Goal: Information Seeking & Learning: Check status

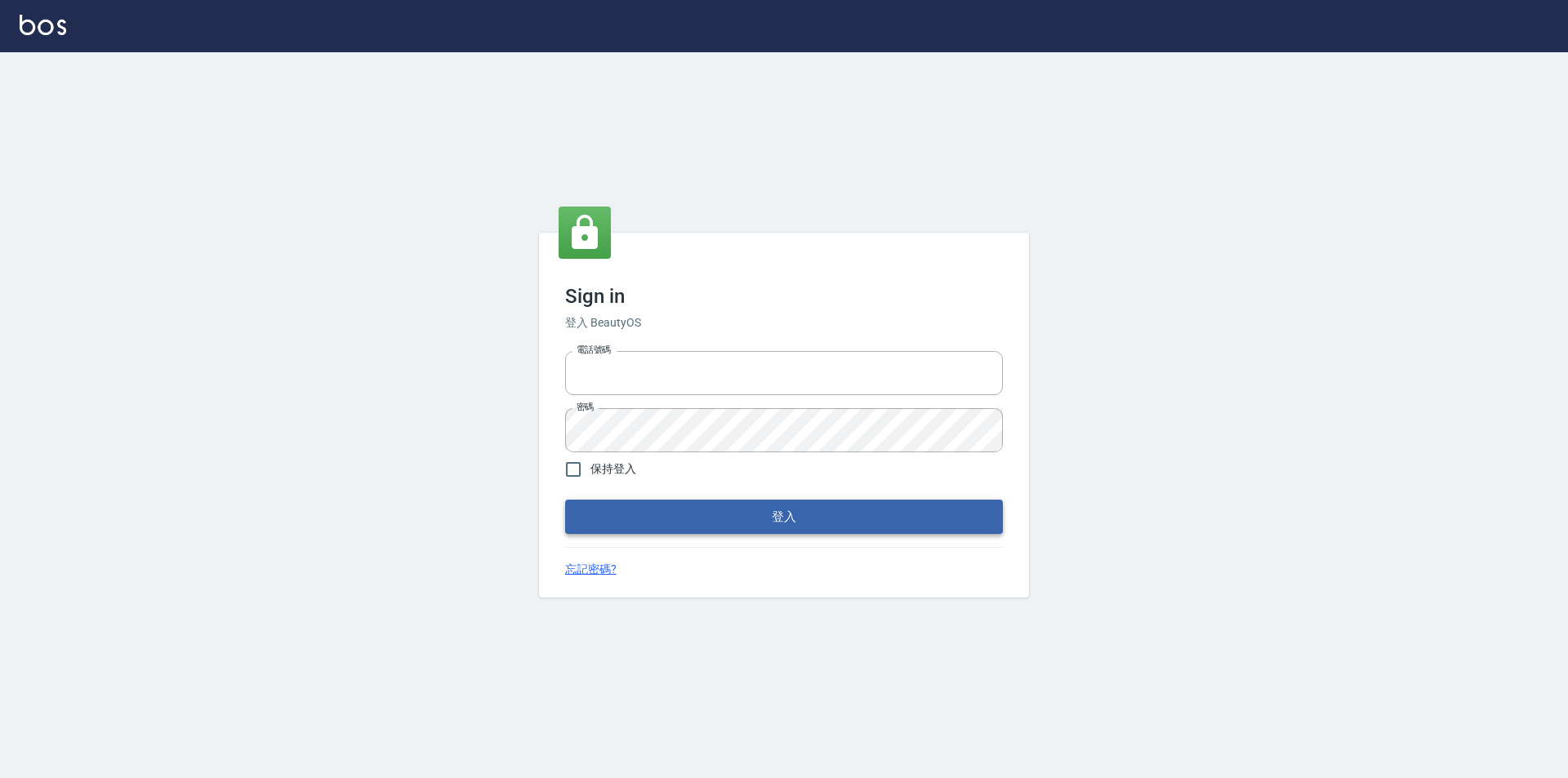
type input "0921567649"
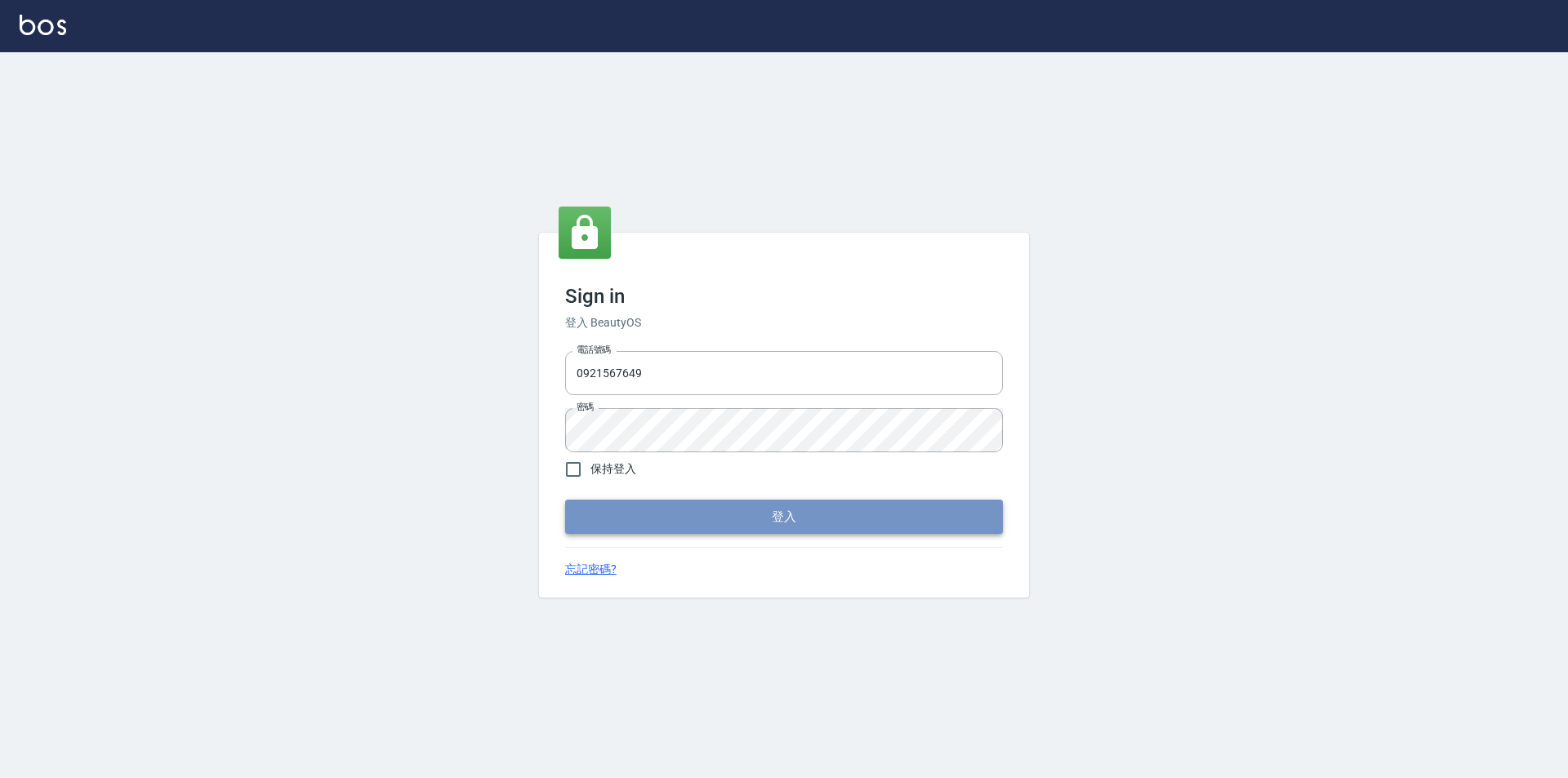
click at [726, 520] on button "登入" at bounding box center [784, 517] width 437 height 35
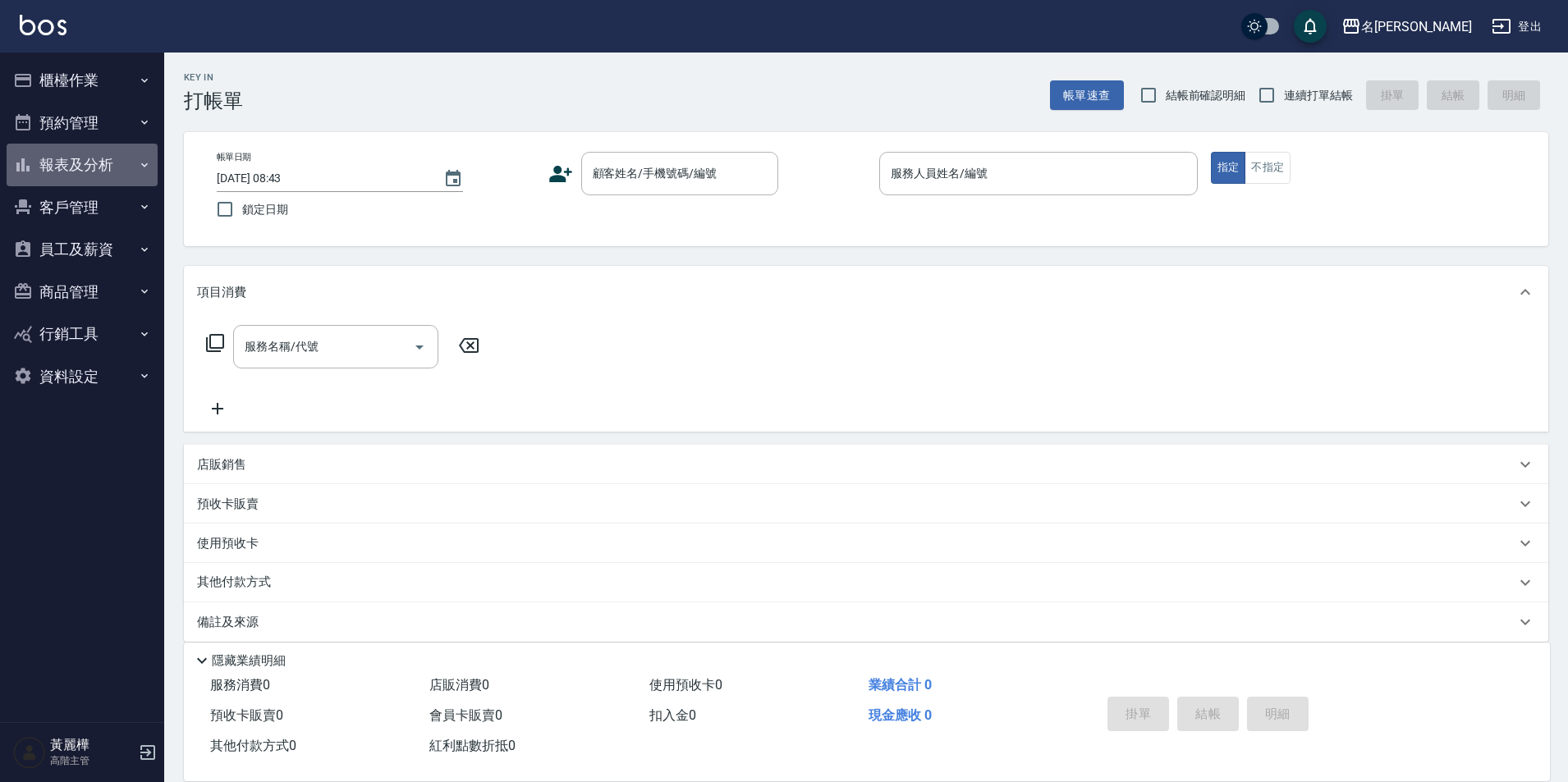
click at [68, 170] on button "報表及分析" at bounding box center [82, 164] width 151 height 42
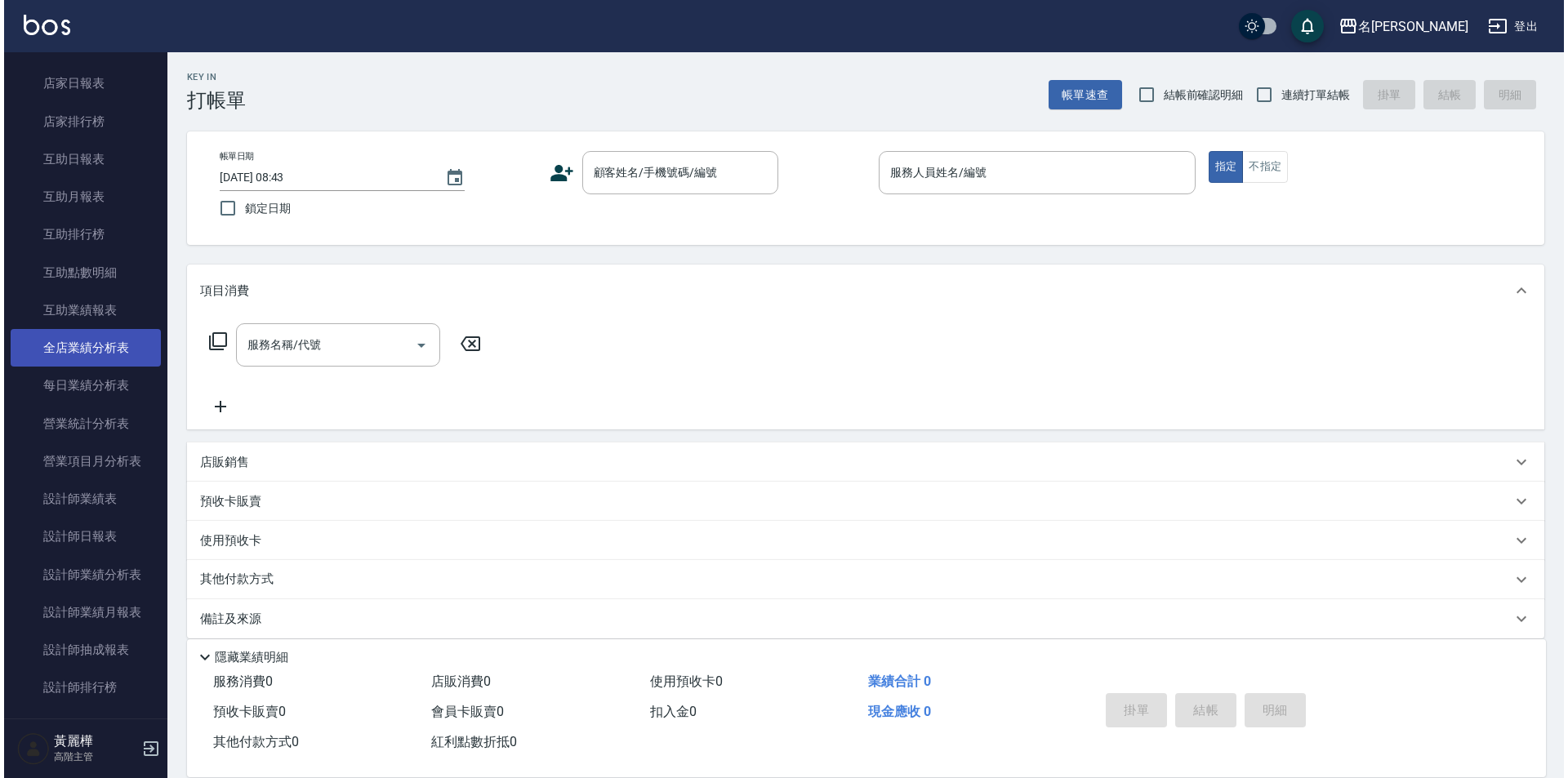
scroll to position [245, 0]
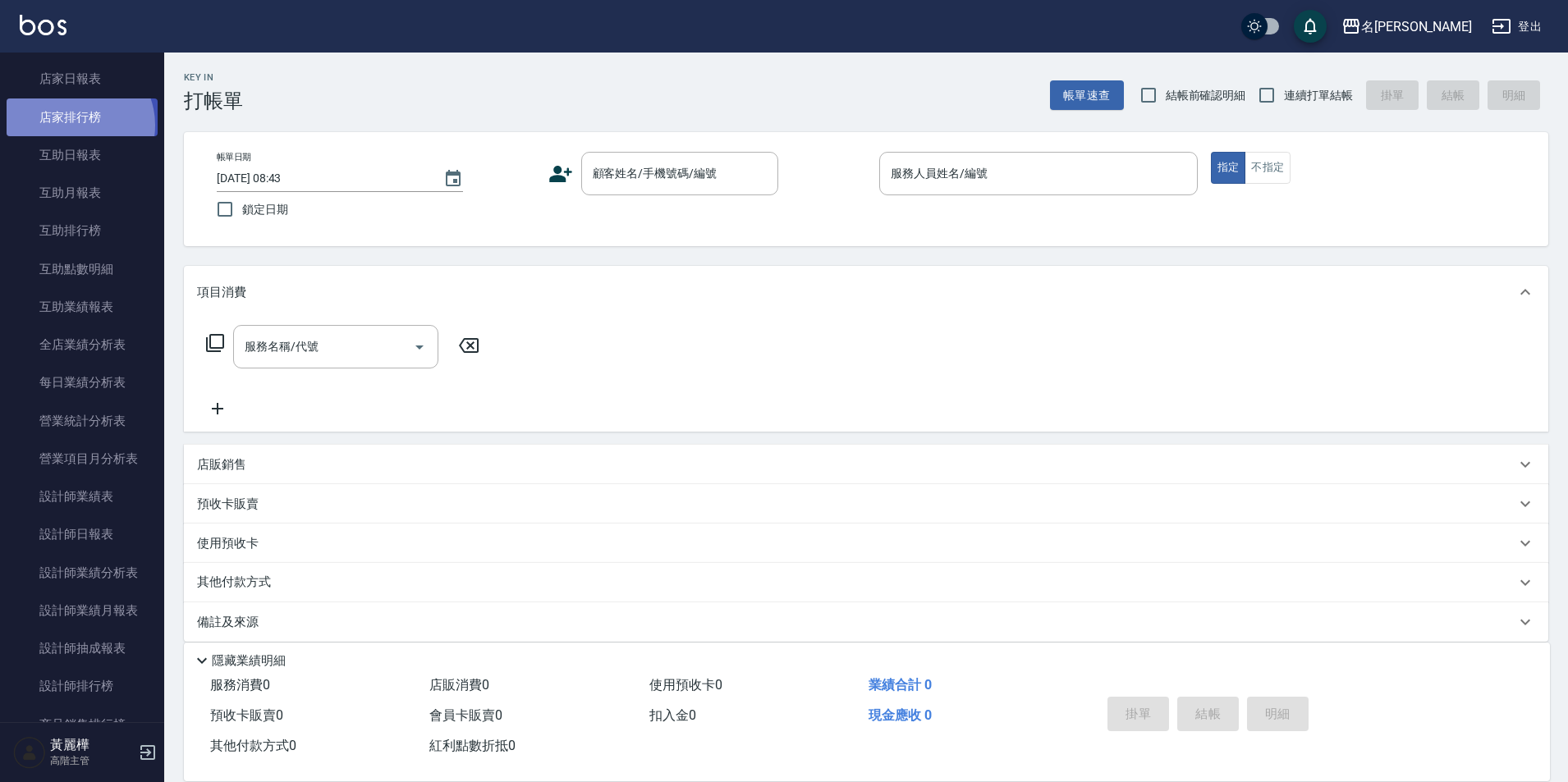
click at [75, 125] on link "店家排行榜" at bounding box center [82, 117] width 151 height 38
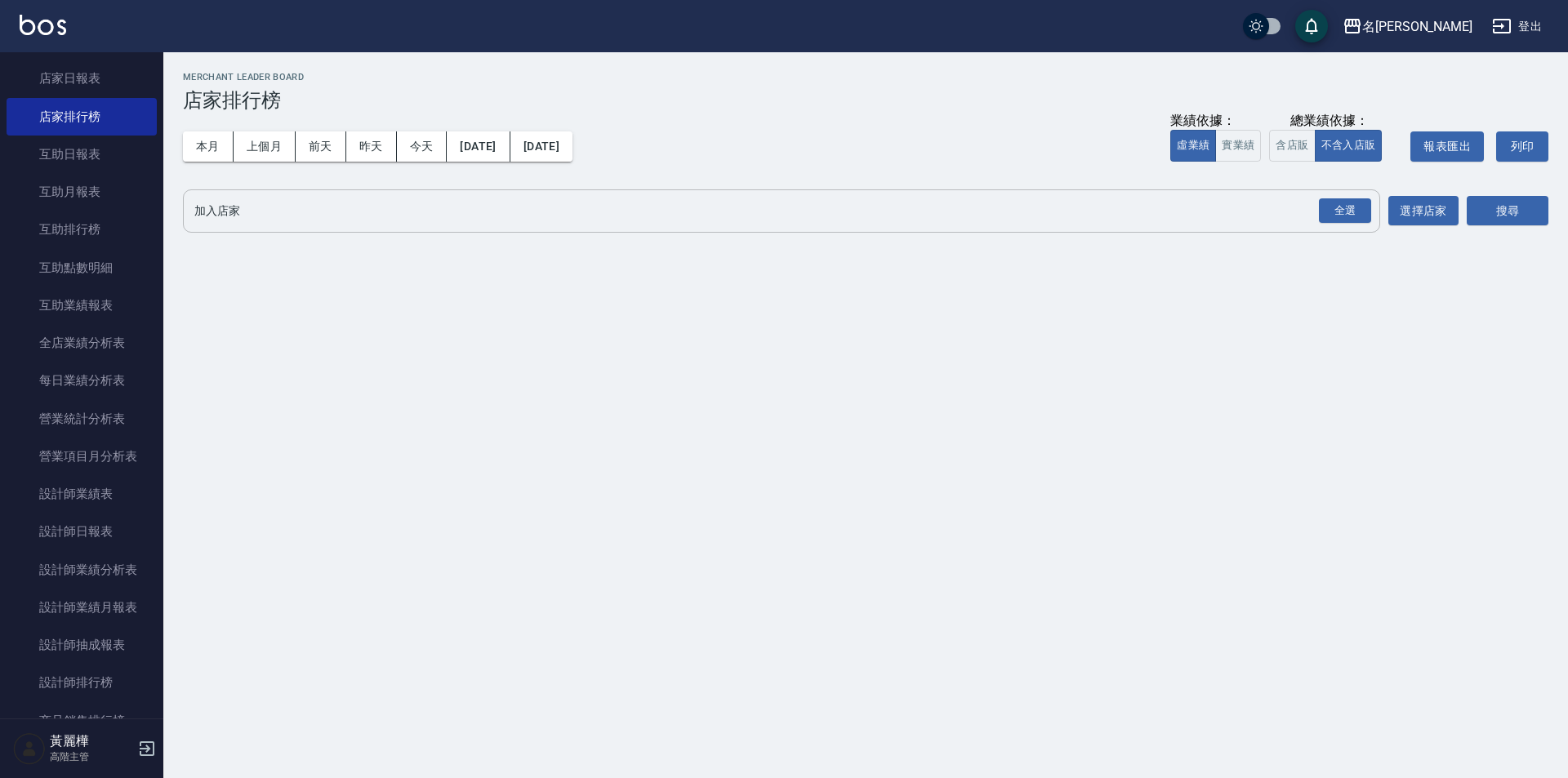
click at [228, 212] on input "加入店家" at bounding box center [769, 210] width 1158 height 28
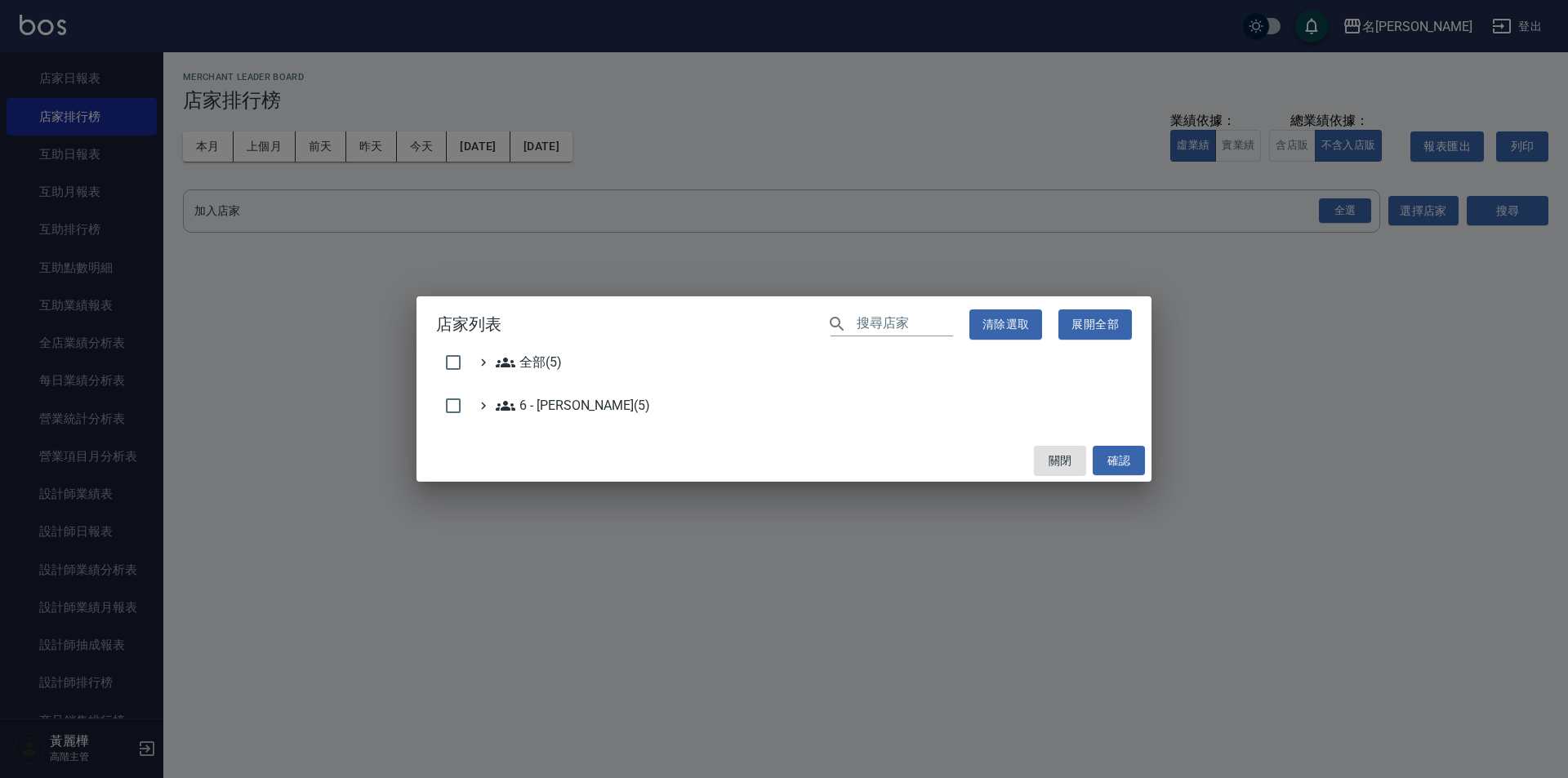
click at [502, 136] on div "店家列表 ​ 清除選取 展開全部 全部(5) 6 - [PERSON_NAME](5) 關閉 確認" at bounding box center [784, 389] width 1568 height 778
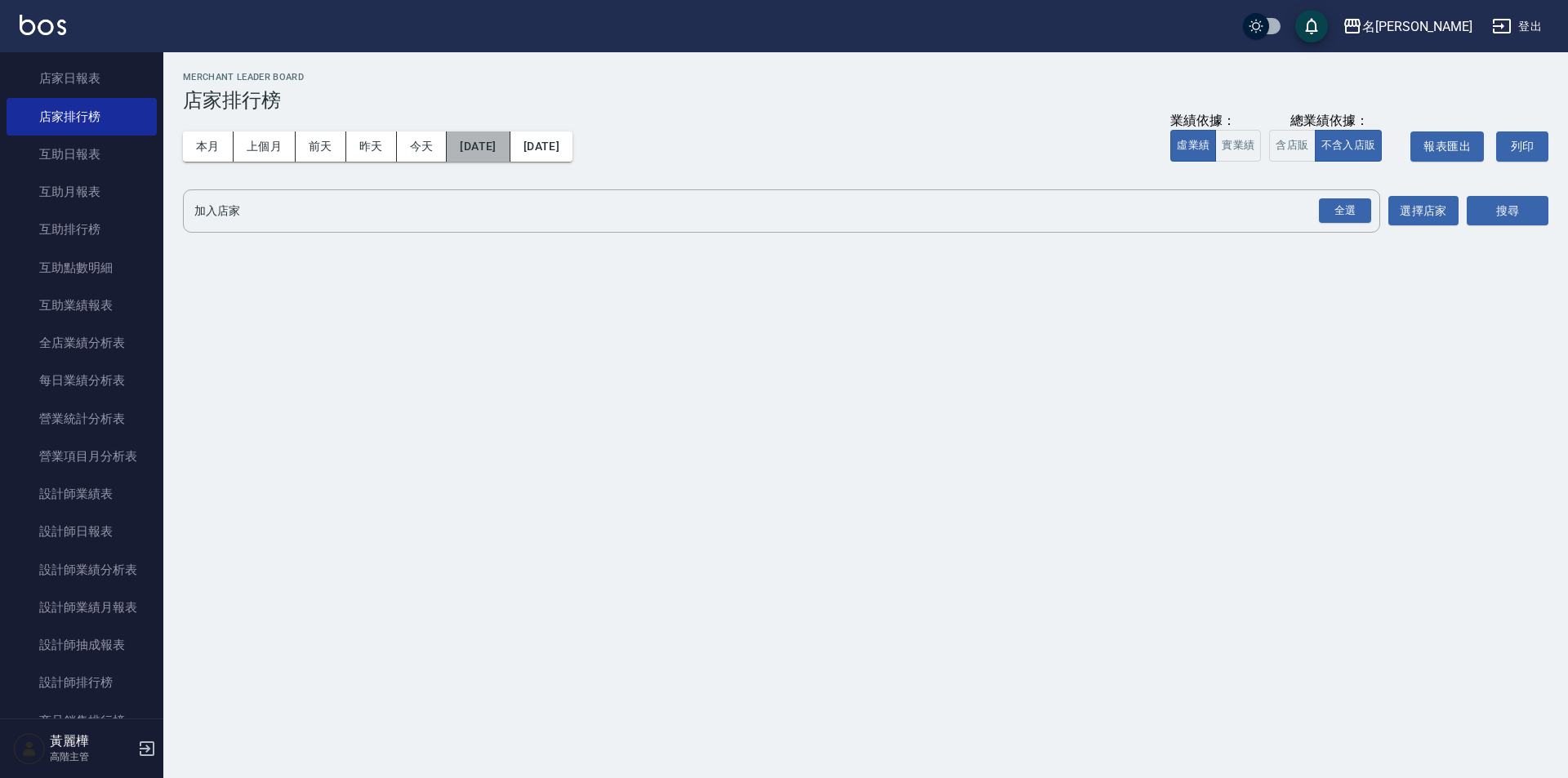
click at [509, 146] on button "[DATE]" at bounding box center [478, 146] width 63 height 30
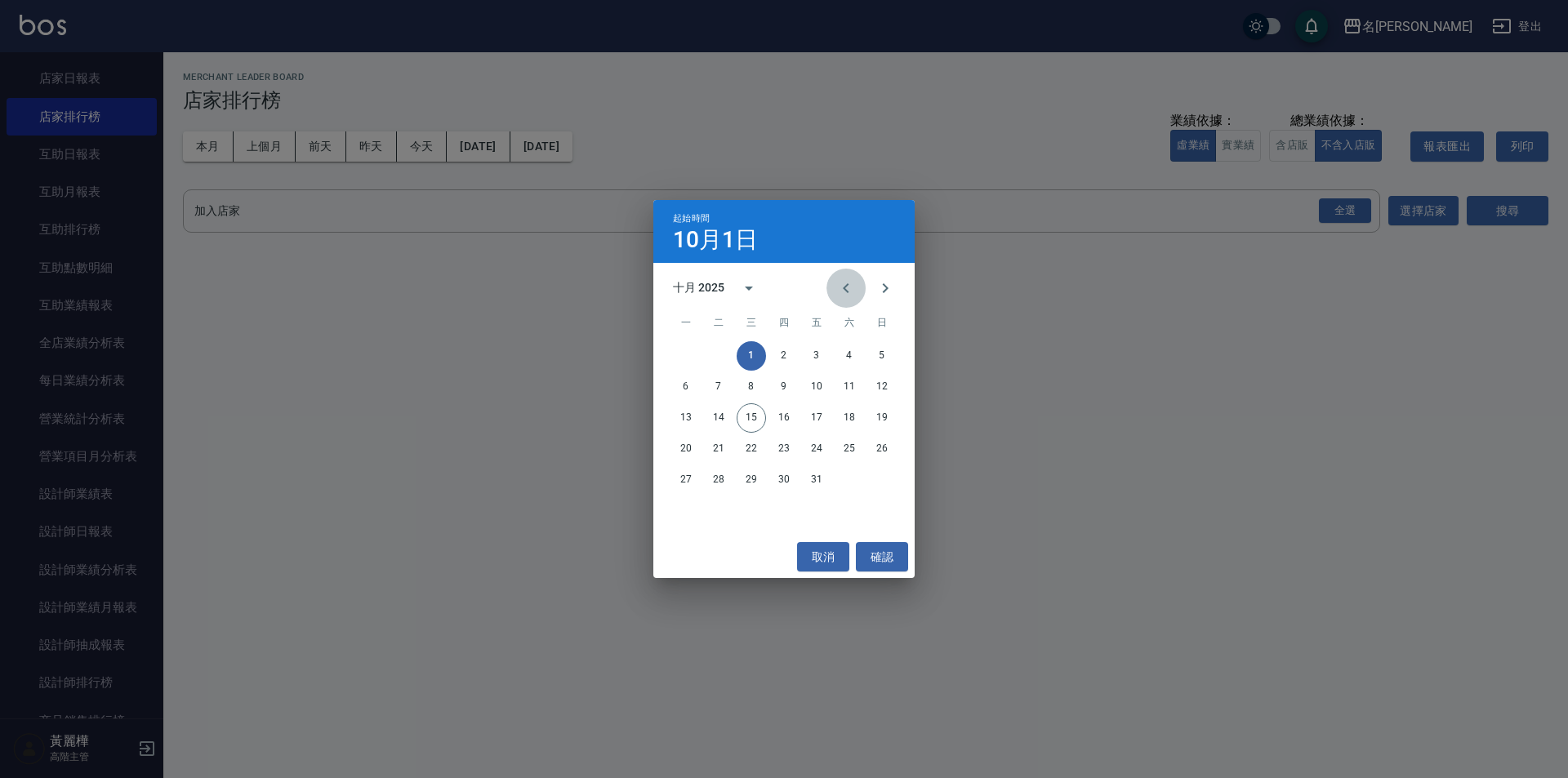
click at [843, 286] on icon "Previous month" at bounding box center [846, 288] width 19 height 19
click at [845, 424] on button "20" at bounding box center [849, 418] width 29 height 29
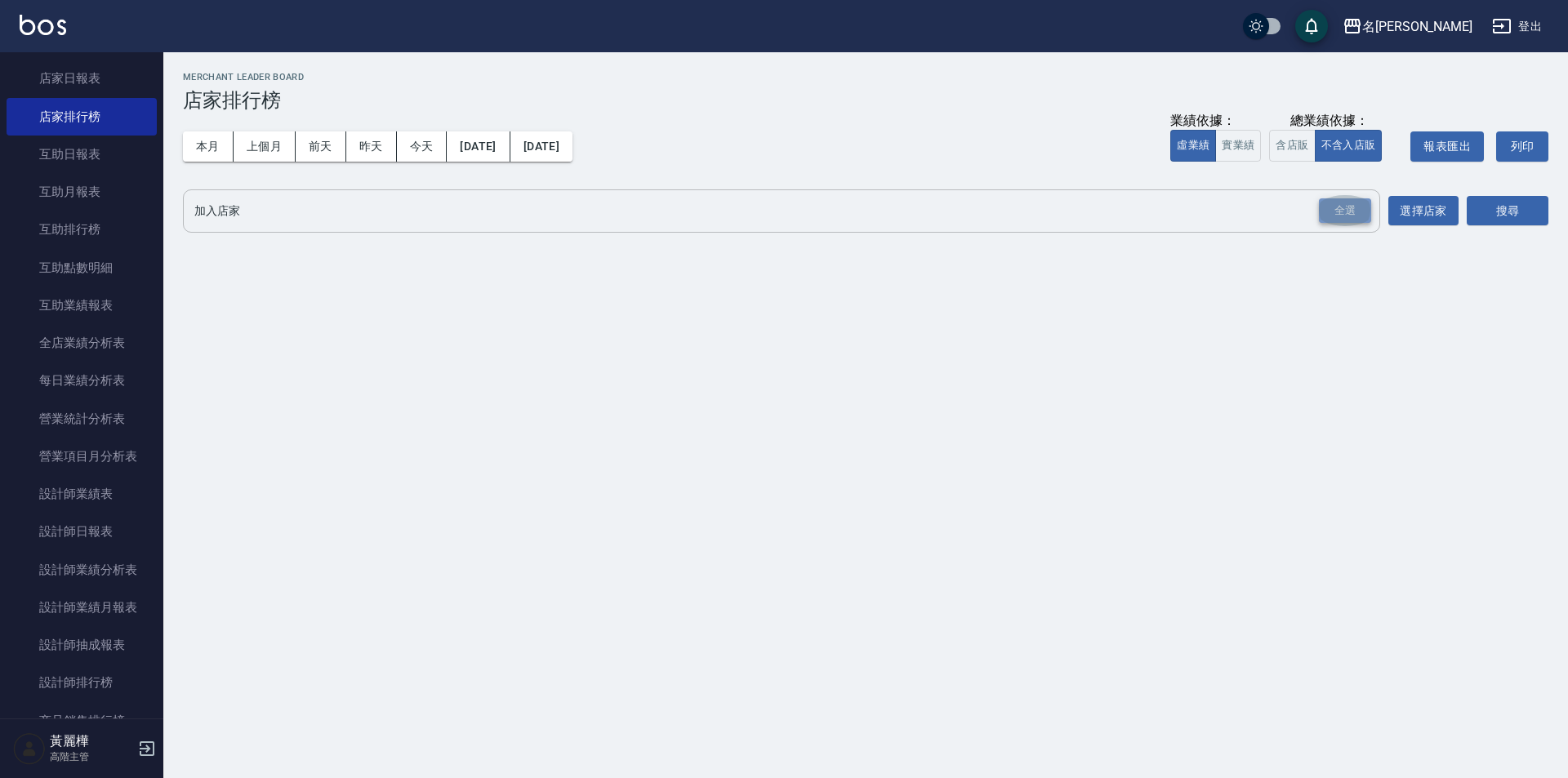
click at [1363, 216] on div "全選" at bounding box center [1344, 211] width 52 height 26
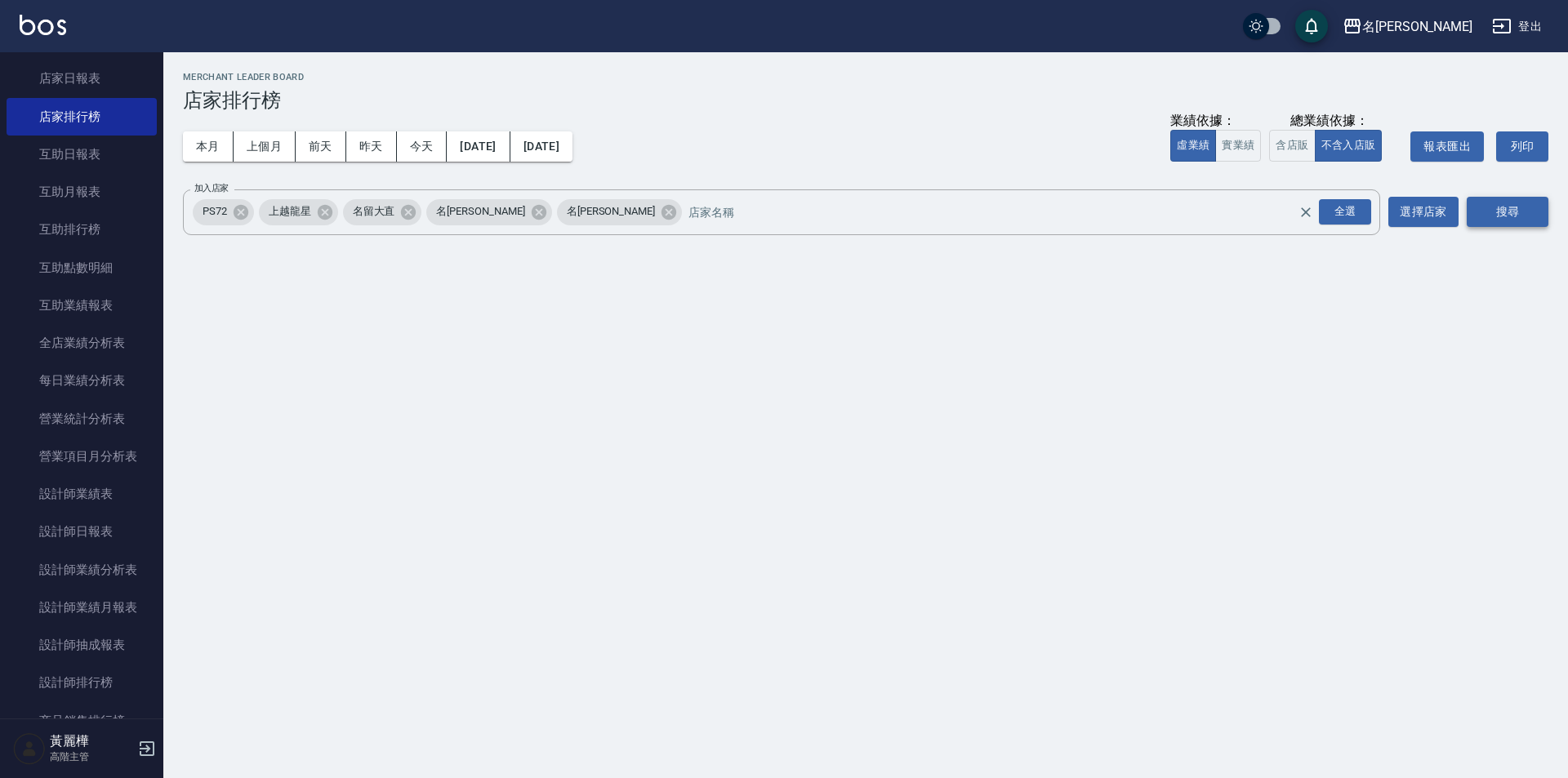
click at [1516, 220] on button "搜尋" at bounding box center [1507, 211] width 81 height 30
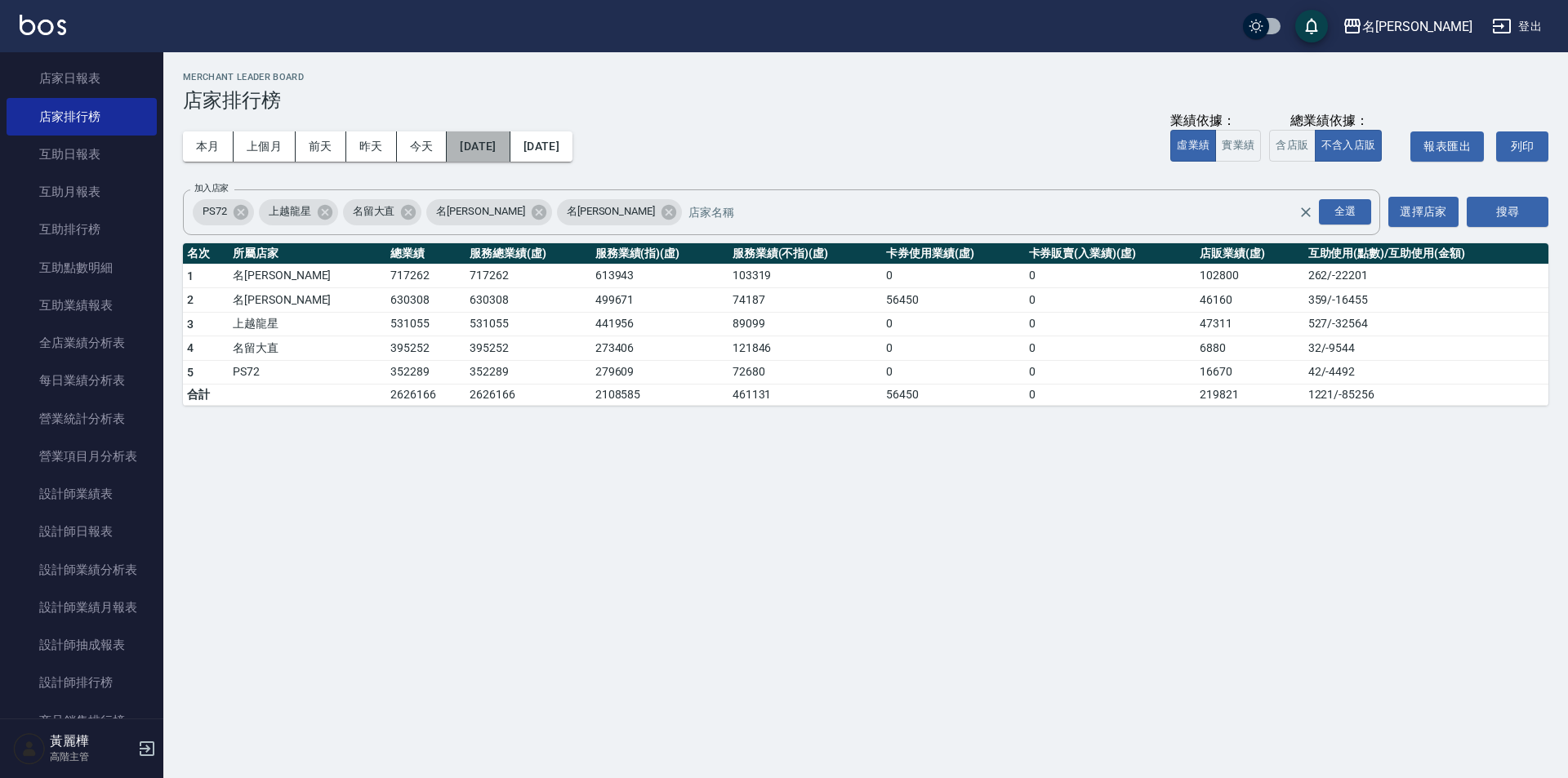
click at [509, 151] on button "[DATE]" at bounding box center [478, 146] width 63 height 30
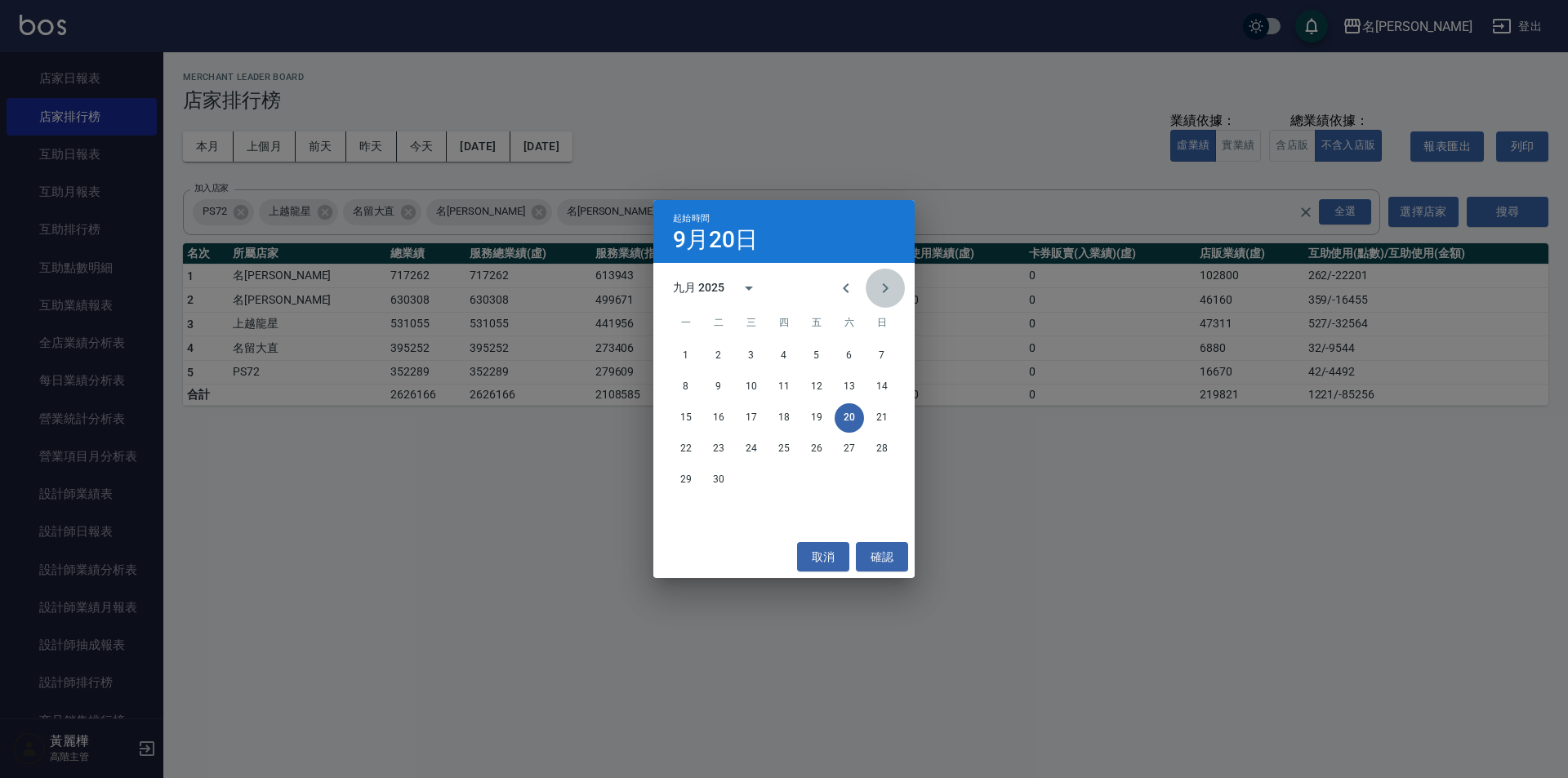
click at [891, 293] on icon "Next month" at bounding box center [885, 288] width 19 height 19
click at [758, 350] on button "1" at bounding box center [752, 356] width 29 height 29
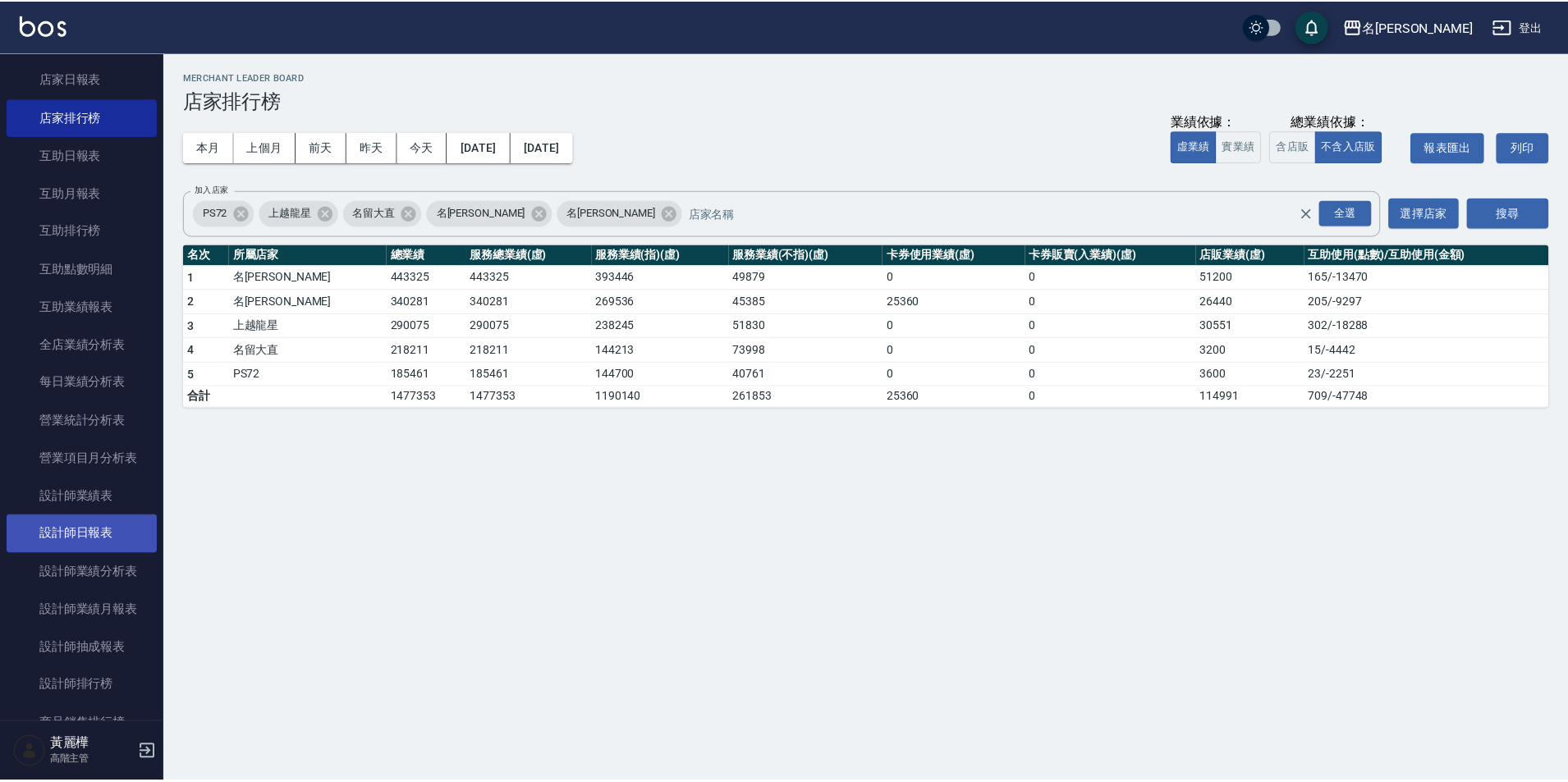
scroll to position [492, 0]
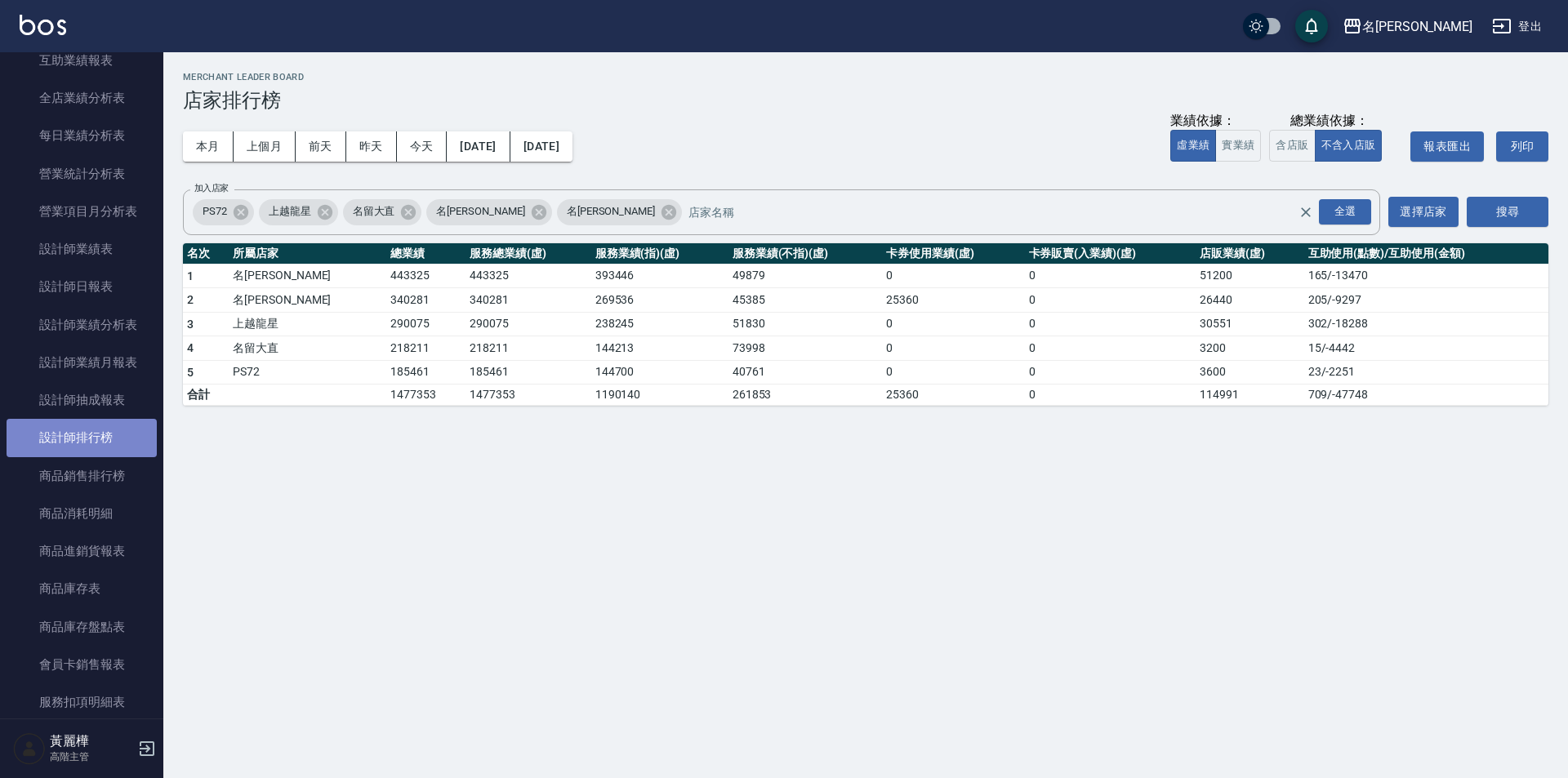
click at [81, 444] on link "設計師排行榜" at bounding box center [81, 437] width 151 height 37
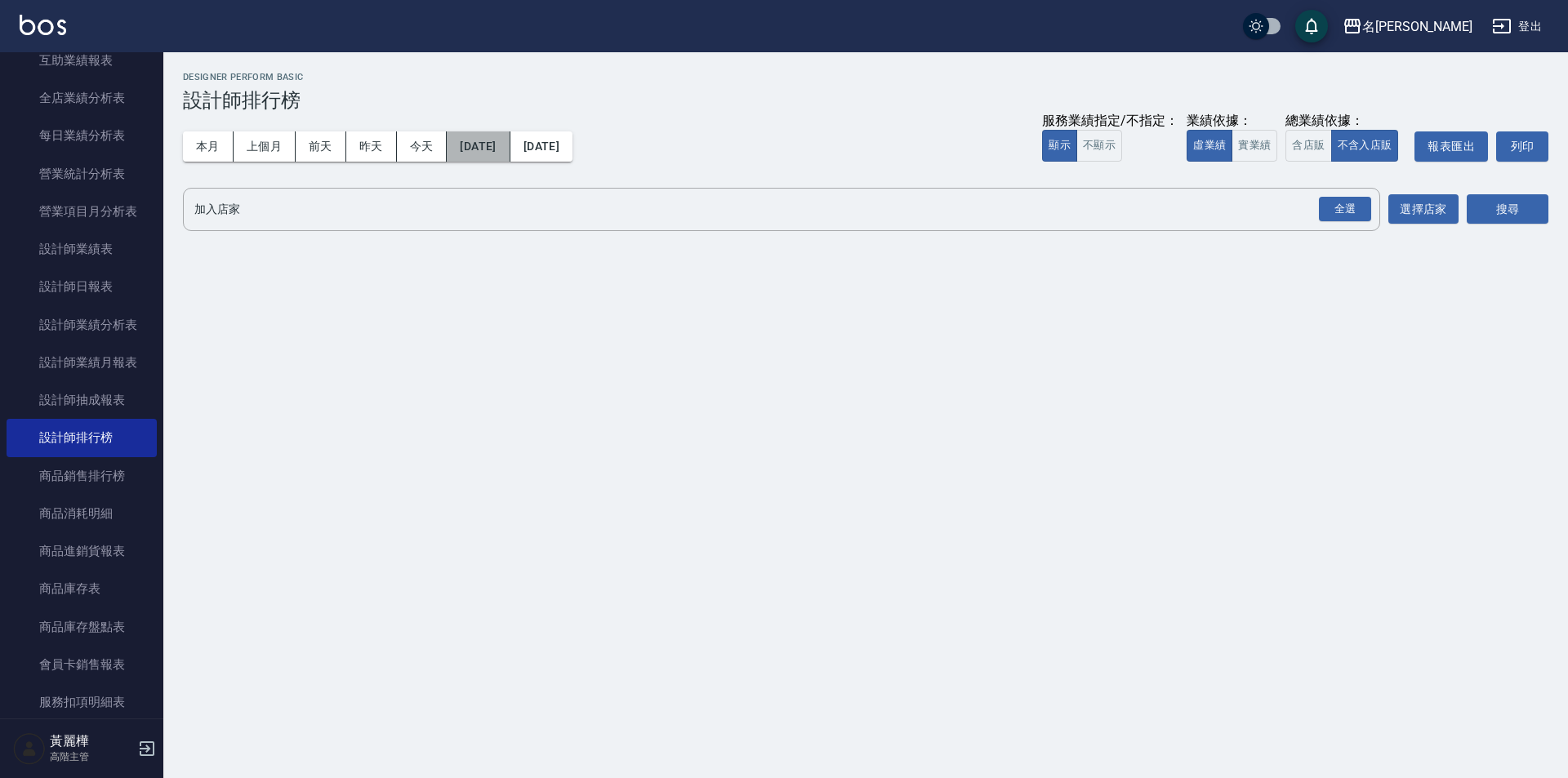
click at [506, 151] on button "[DATE]" at bounding box center [478, 146] width 63 height 30
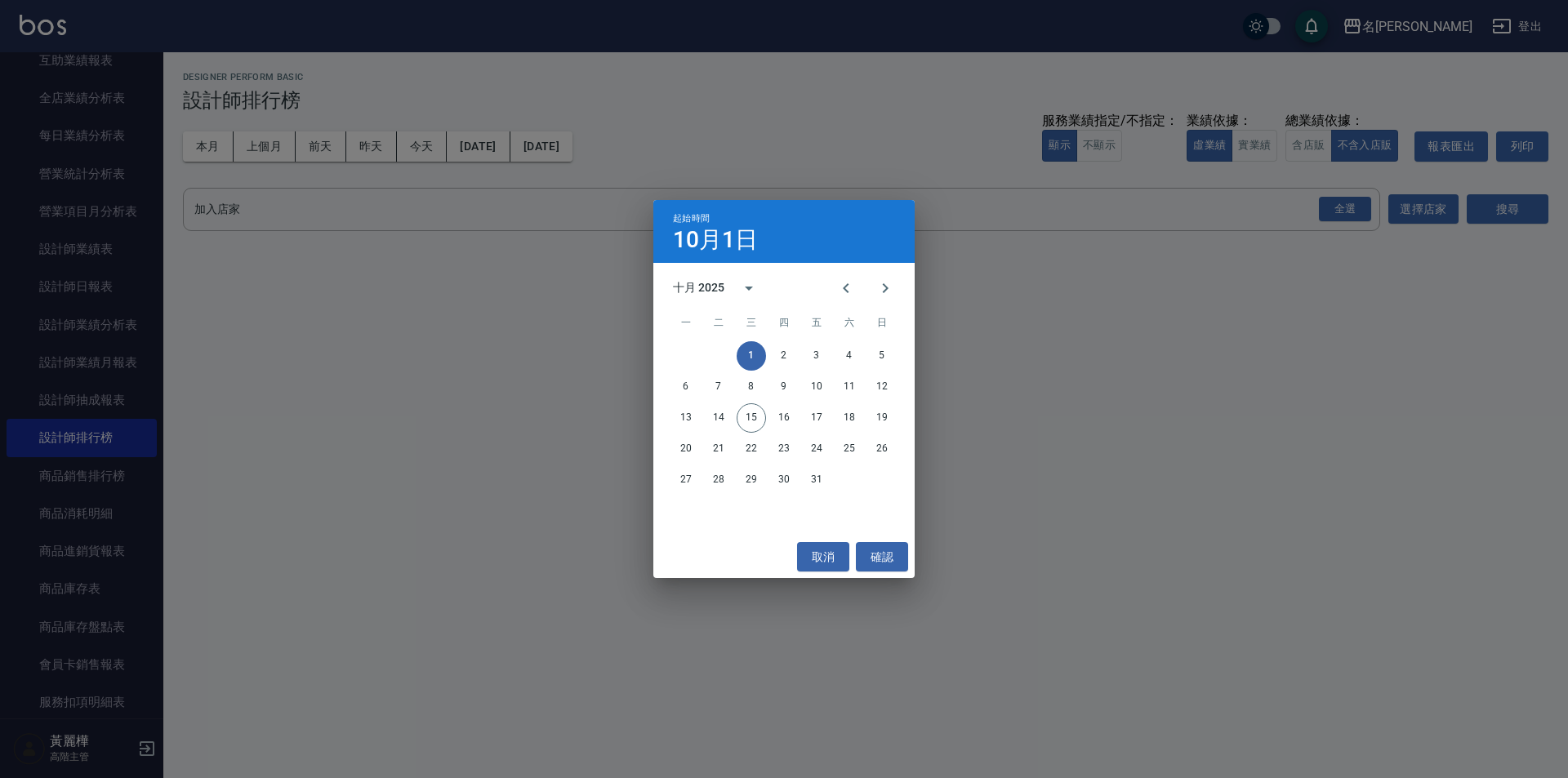
click at [882, 600] on div "起始時間 10月1日 十月 2025 一 二 三 四 五 六 日 1 2 3 4 5 6 7 8 9 10 11 12 13 14 15 16 17 18 1…" at bounding box center [784, 389] width 1568 height 778
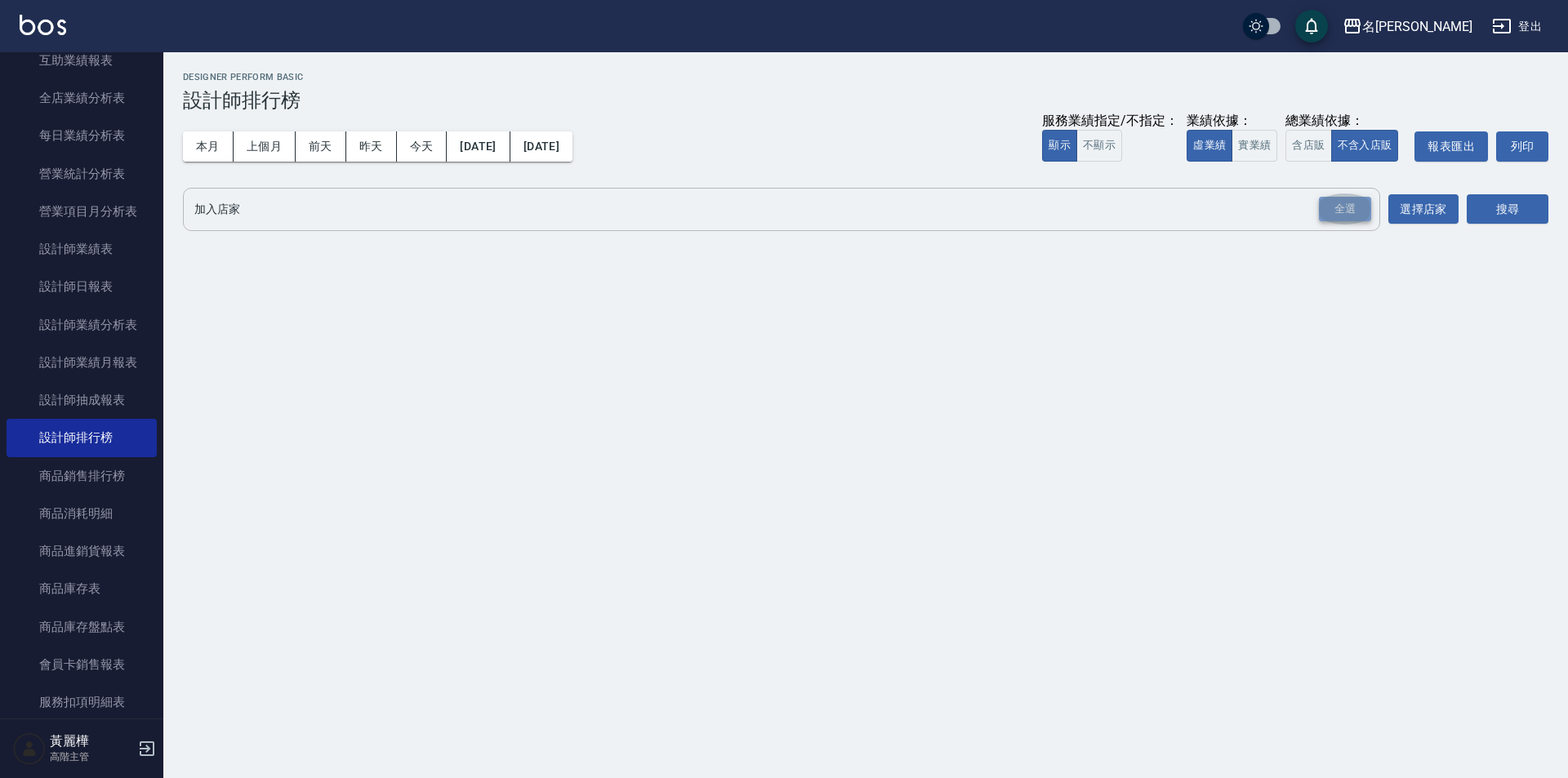
click at [1329, 215] on div "全選" at bounding box center [1344, 209] width 52 height 26
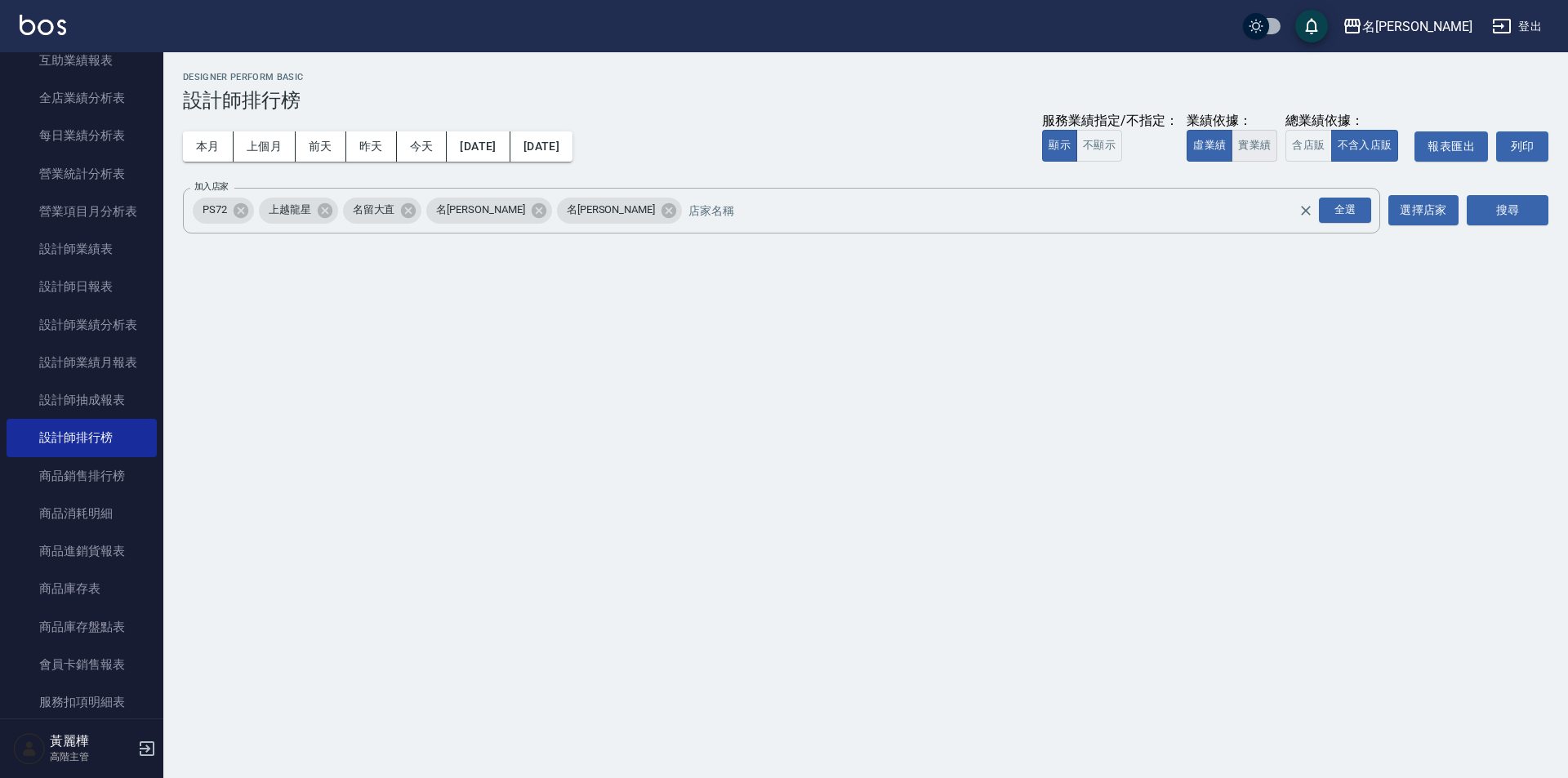
click at [1258, 151] on button "實業績" at bounding box center [1254, 145] width 46 height 32
click at [1516, 216] on button "搜尋" at bounding box center [1507, 210] width 81 height 30
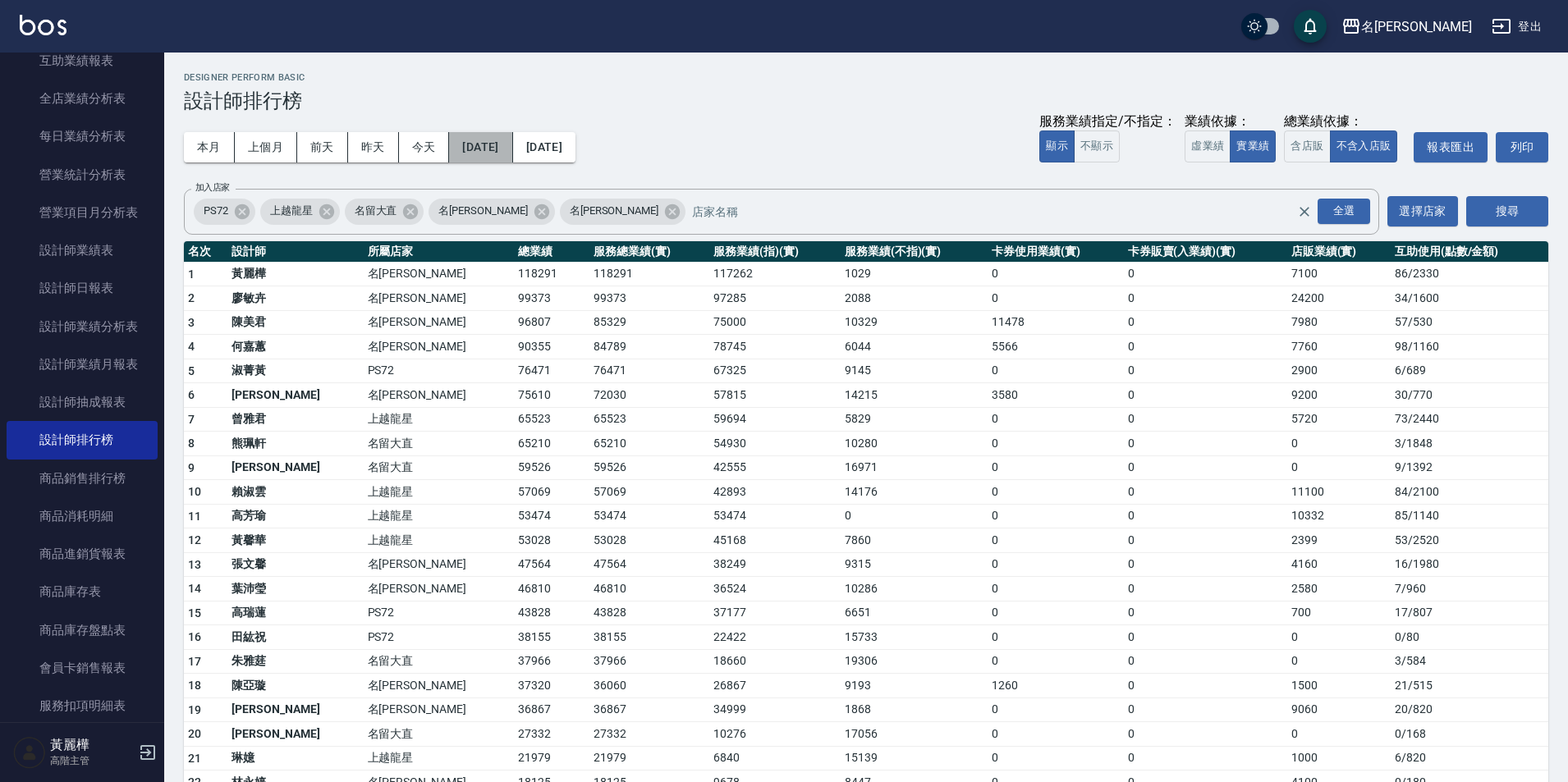
click at [512, 143] on button "[DATE]" at bounding box center [480, 147] width 63 height 30
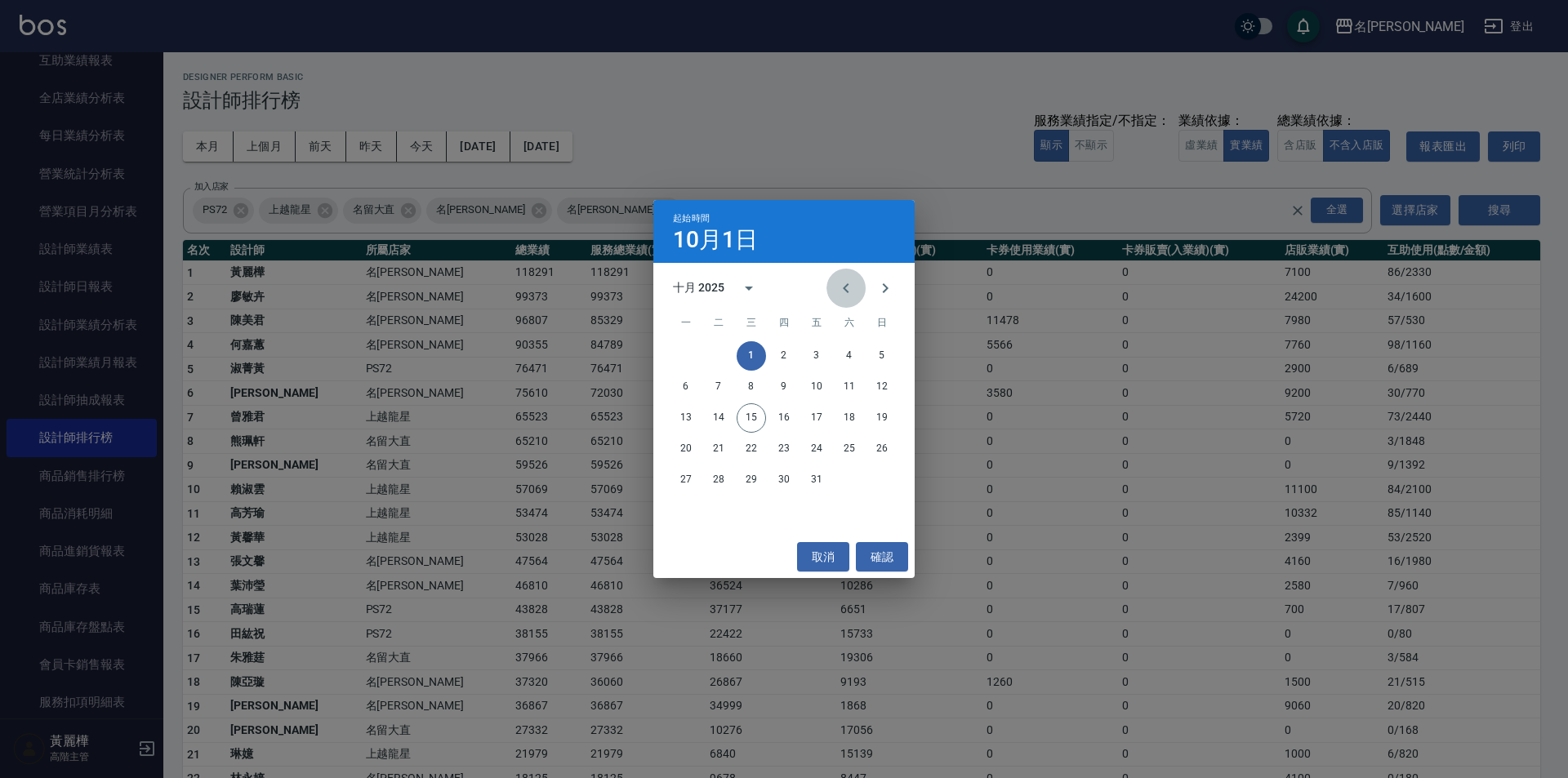
click at [844, 287] on icon "Previous month" at bounding box center [846, 288] width 19 height 19
click at [849, 415] on button "20" at bounding box center [849, 418] width 29 height 29
